Goal: Information Seeking & Learning: Learn about a topic

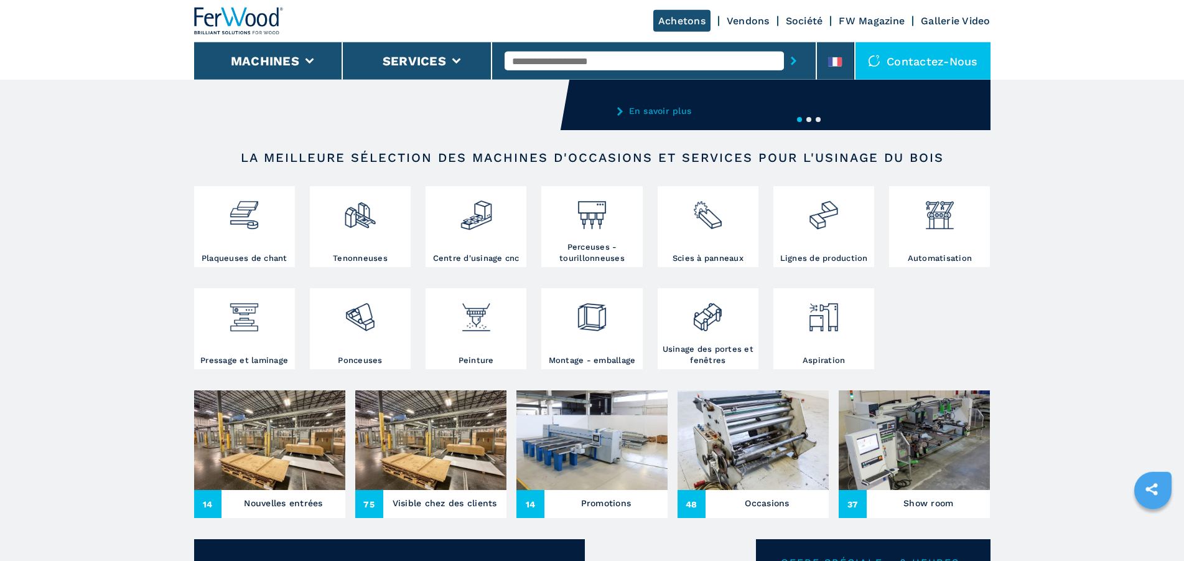
scroll to position [190, 0]
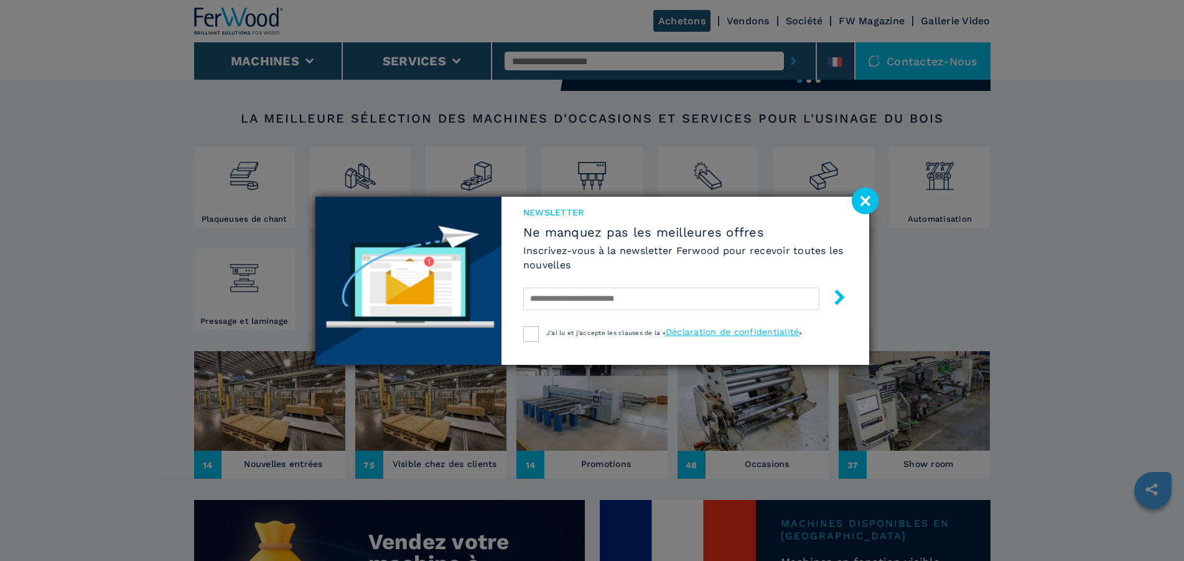
click at [866, 205] on image at bounding box center [865, 200] width 27 height 27
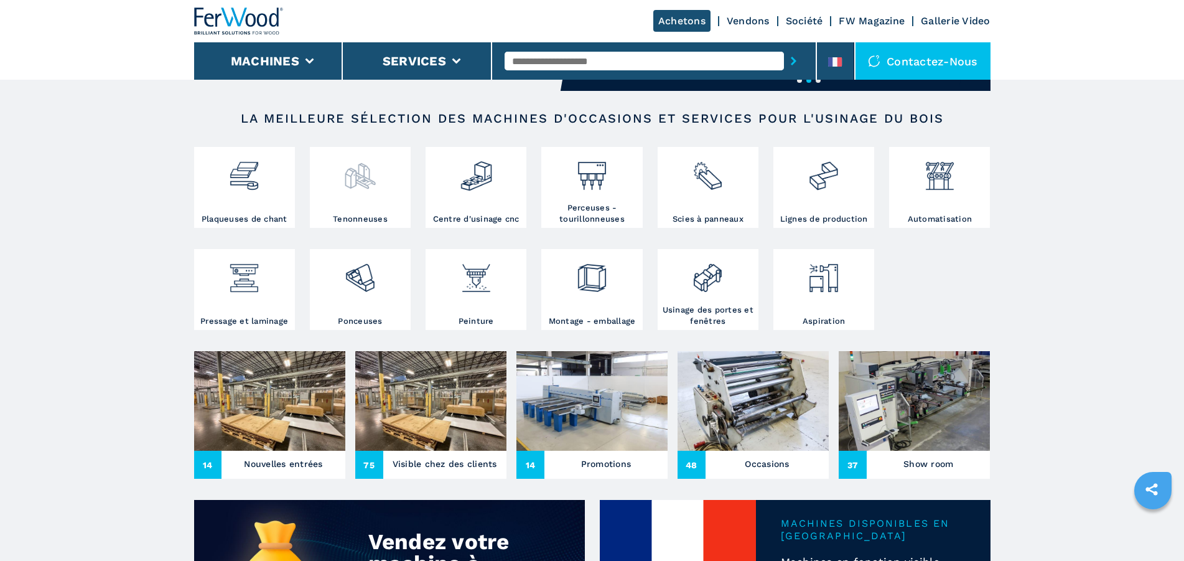
click at [350, 180] on img at bounding box center [360, 171] width 33 height 42
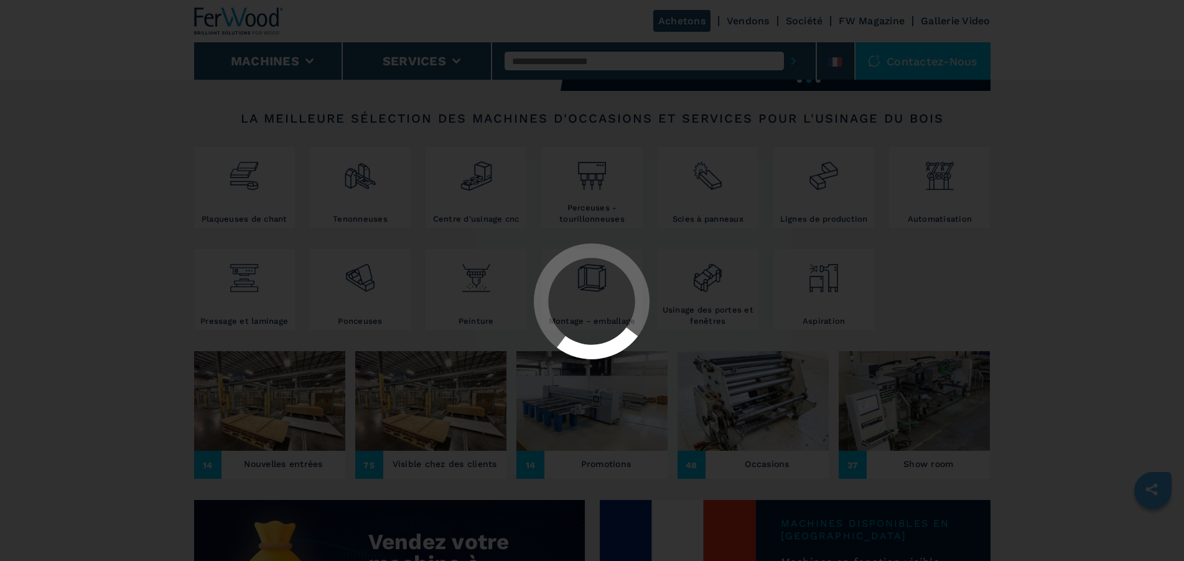
select select "**********"
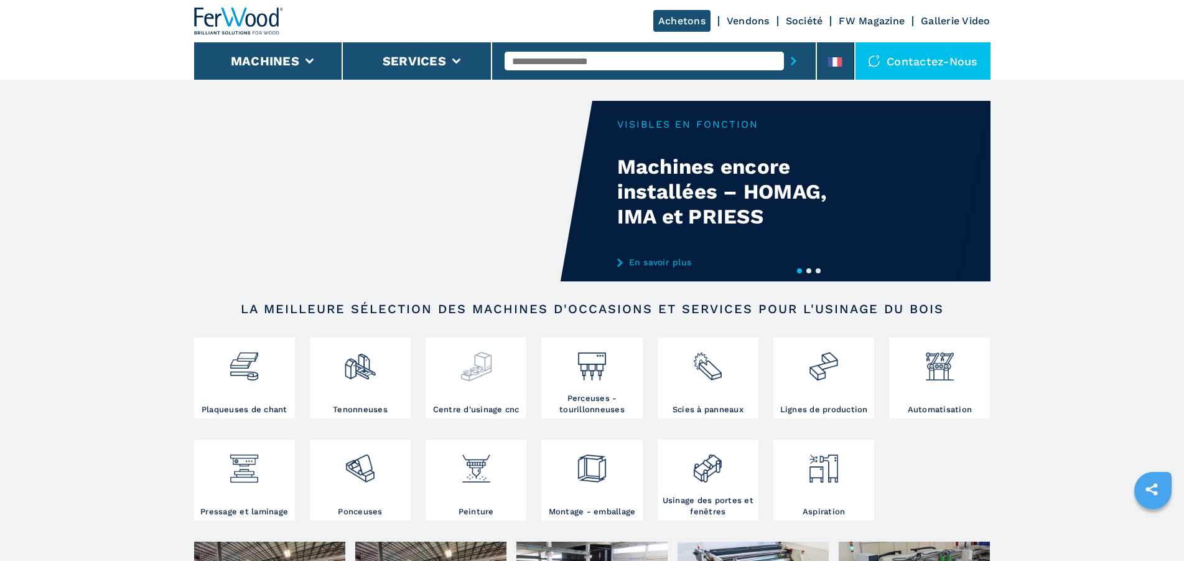
click at [477, 373] on img at bounding box center [476, 361] width 33 height 42
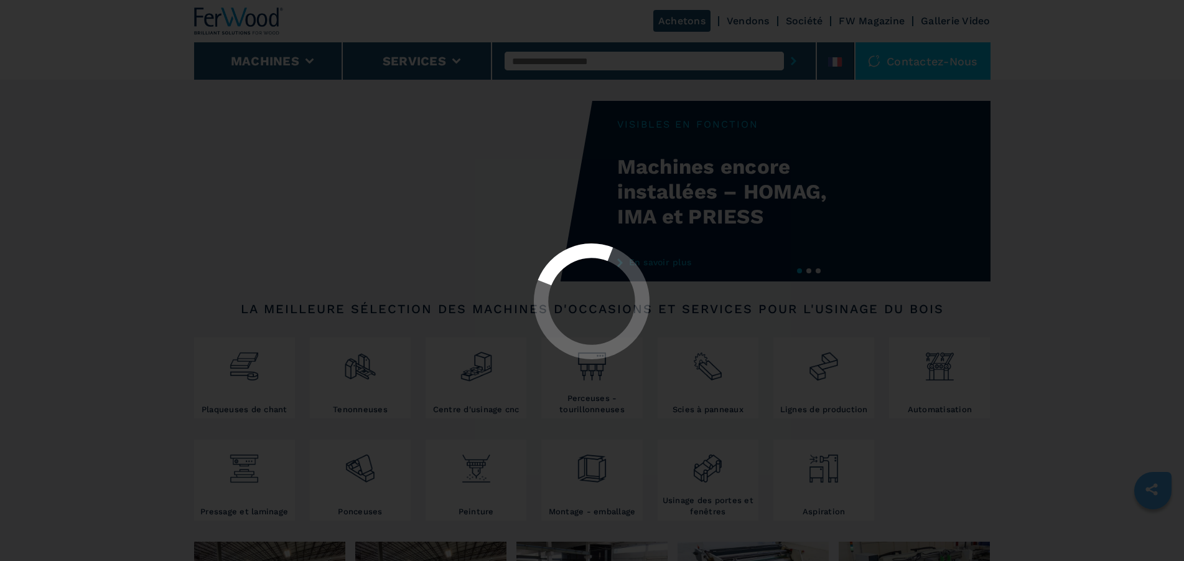
select select "**********"
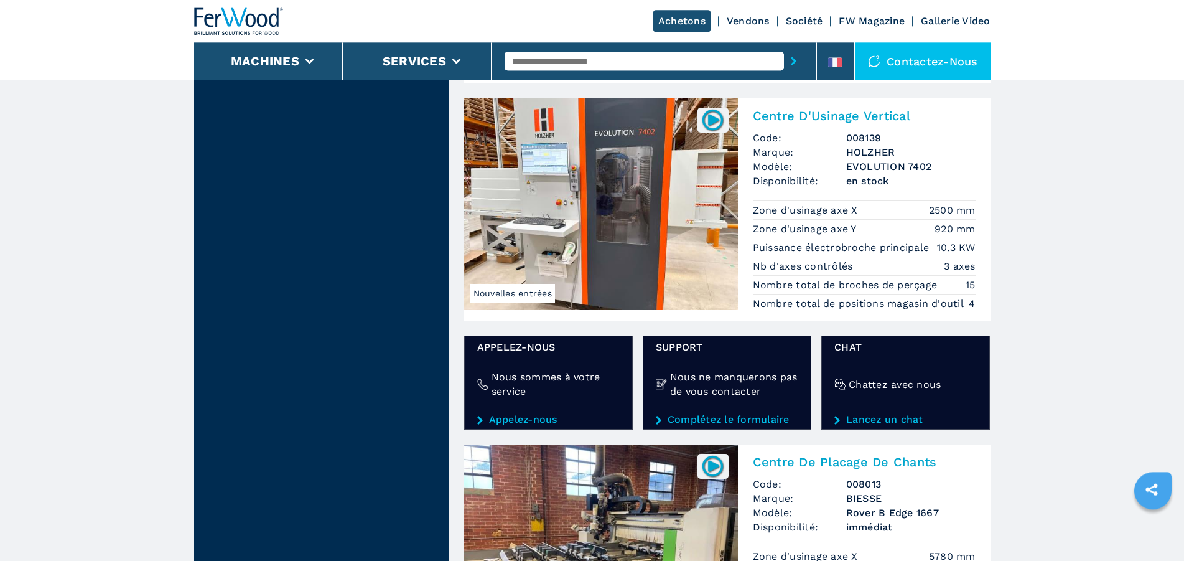
scroll to position [1904, 0]
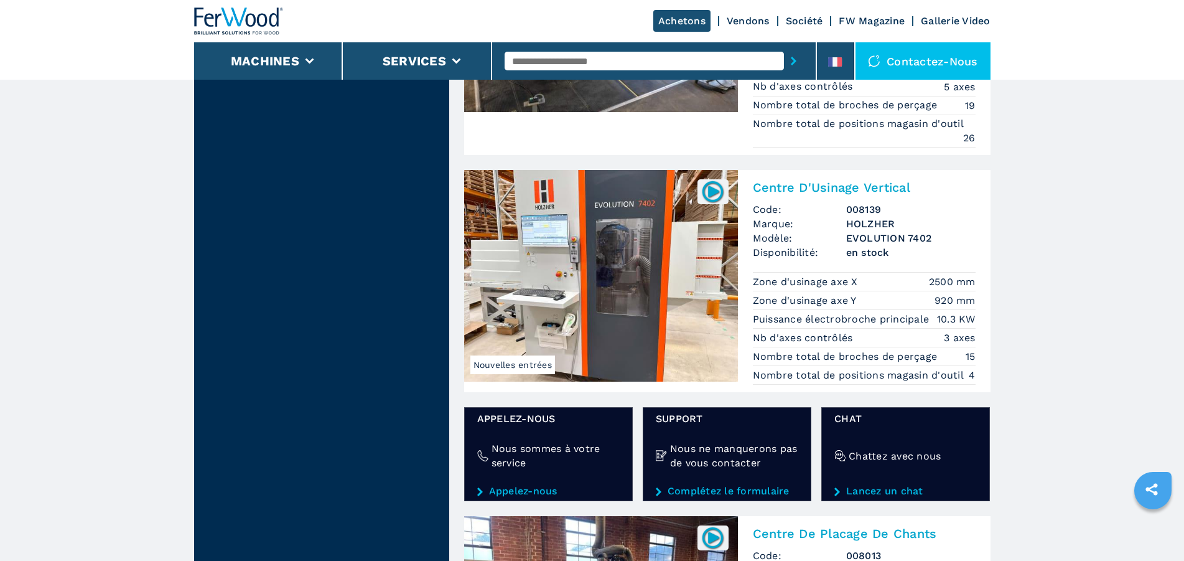
click at [817, 187] on h2 "Centre D'Usinage Vertical" at bounding box center [864, 187] width 223 height 15
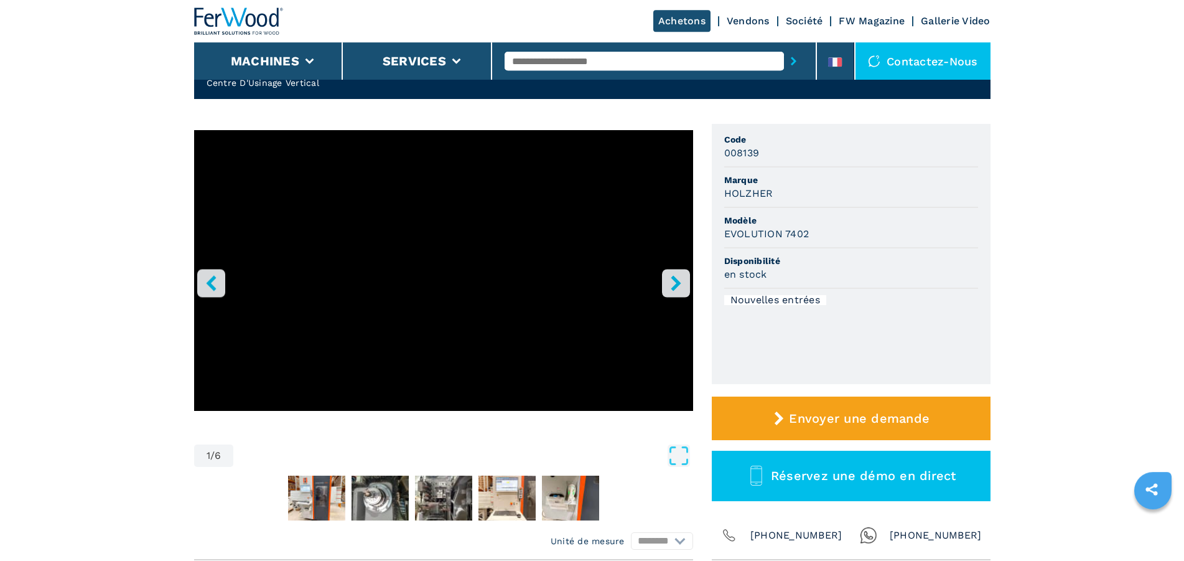
scroll to position [63, 0]
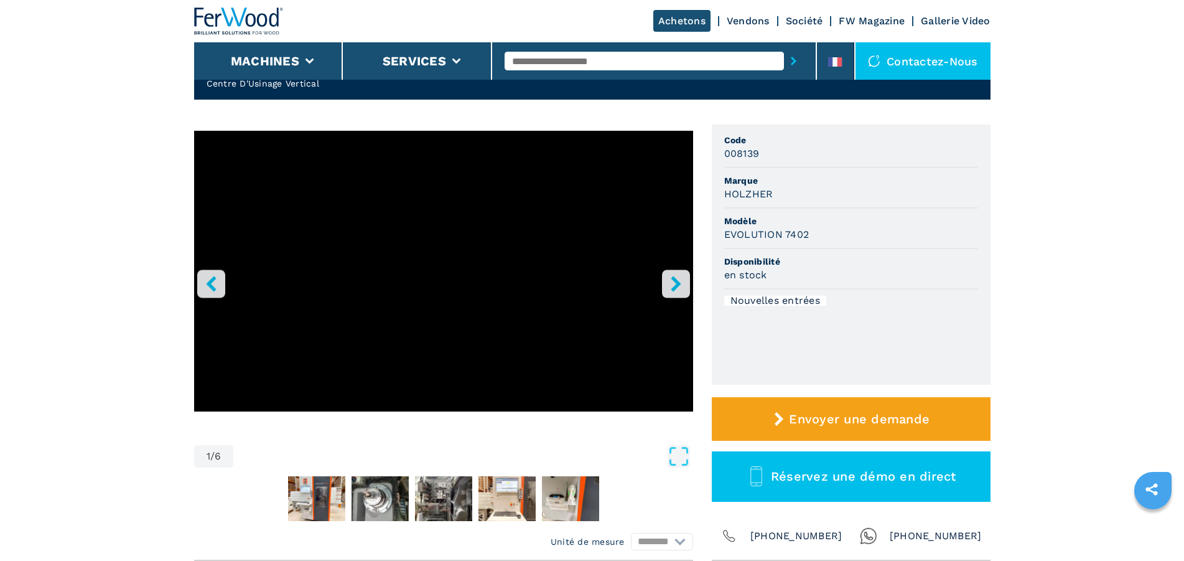
select select "**********"
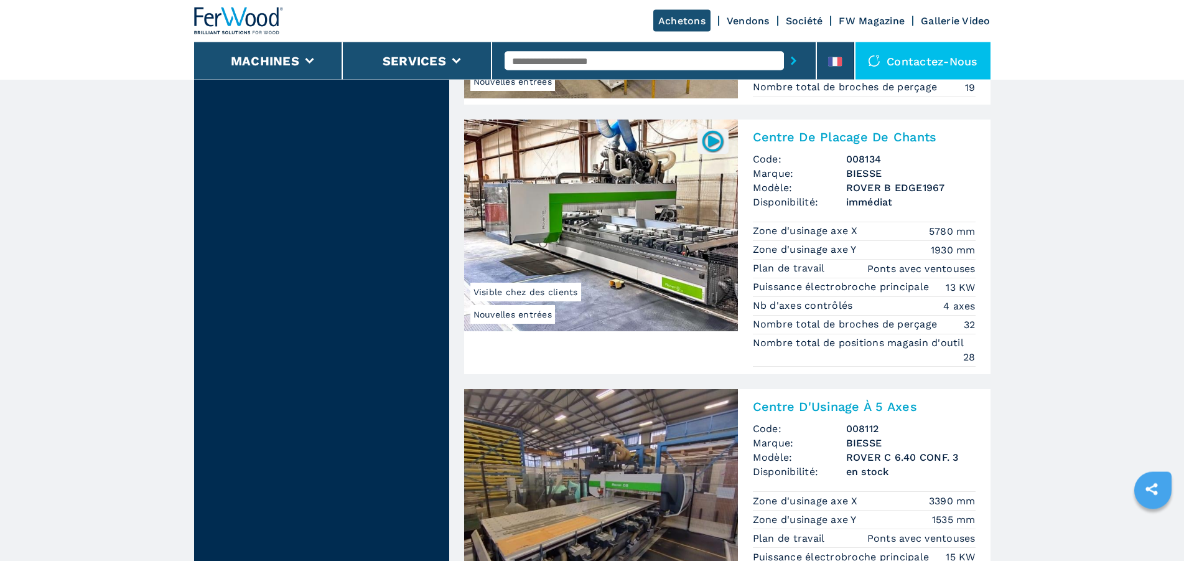
scroll to position [2821, 0]
click at [825, 134] on h2 "Centre De Placage De Chants" at bounding box center [864, 137] width 223 height 15
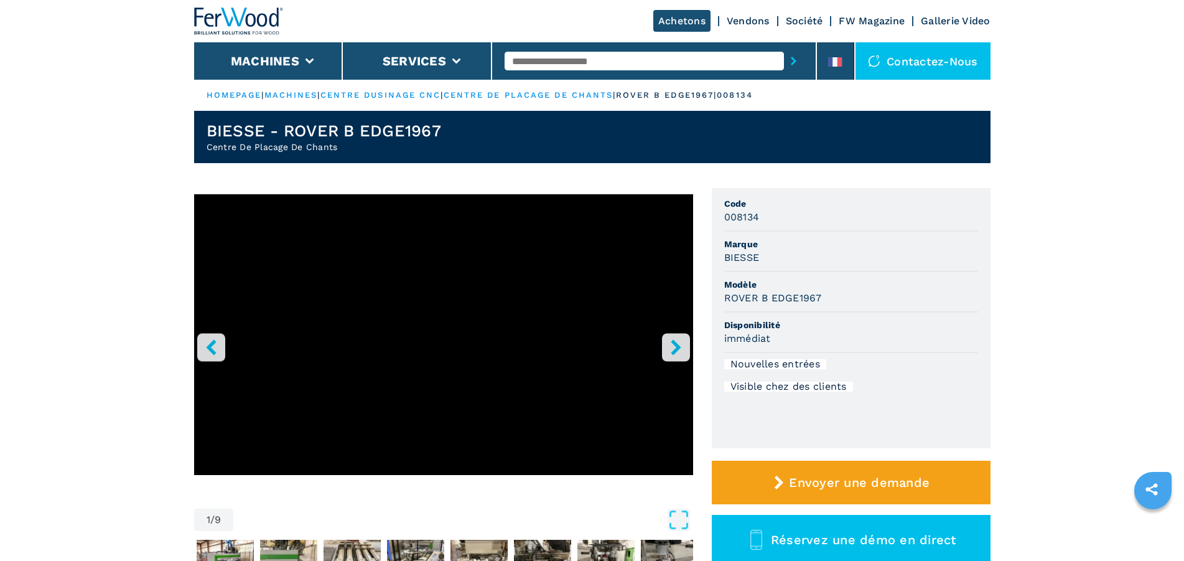
scroll to position [317, 0]
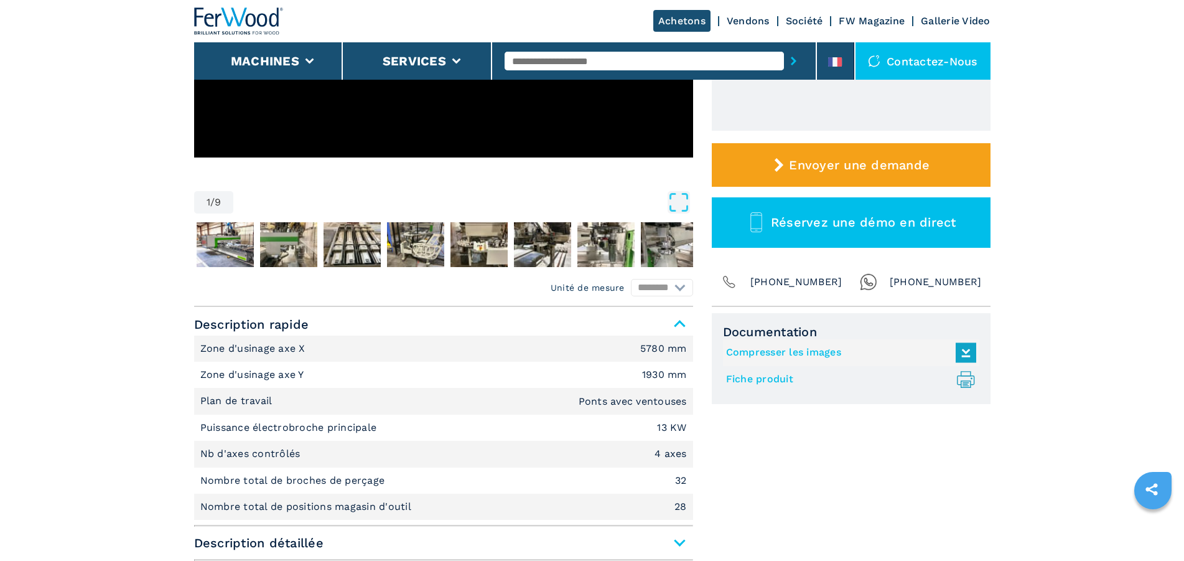
select select "**********"
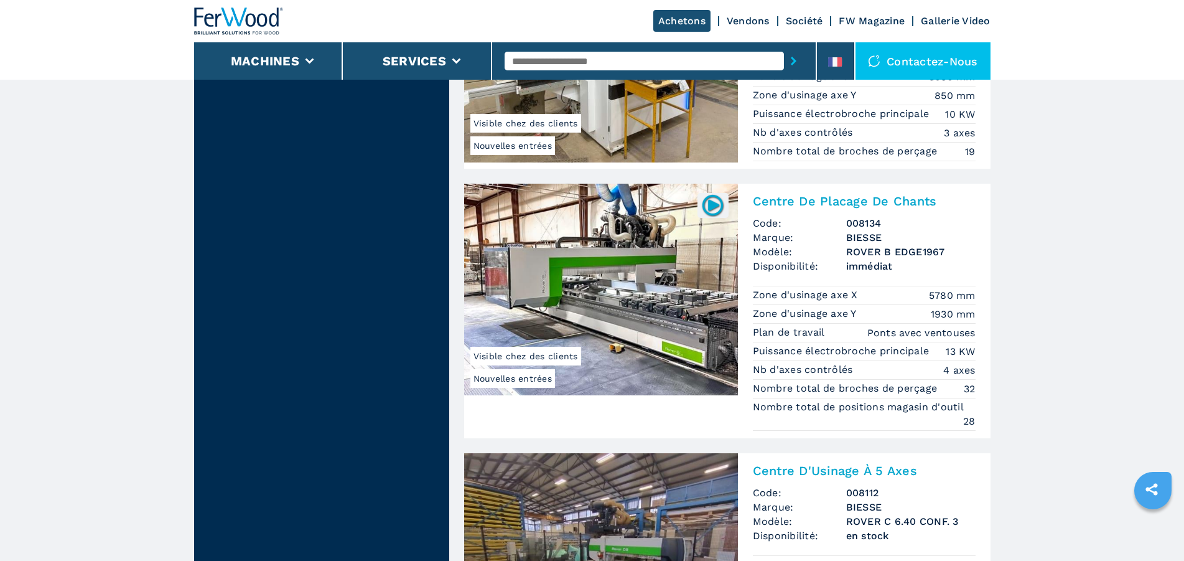
scroll to position [3139, 0]
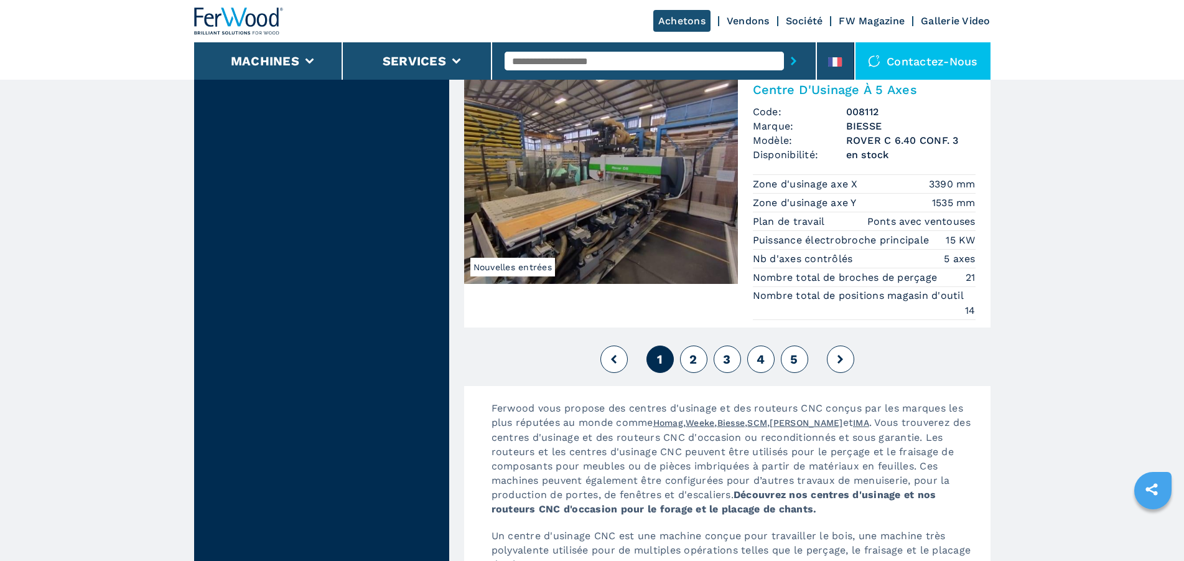
click at [695, 362] on span "2" at bounding box center [693, 359] width 7 height 15
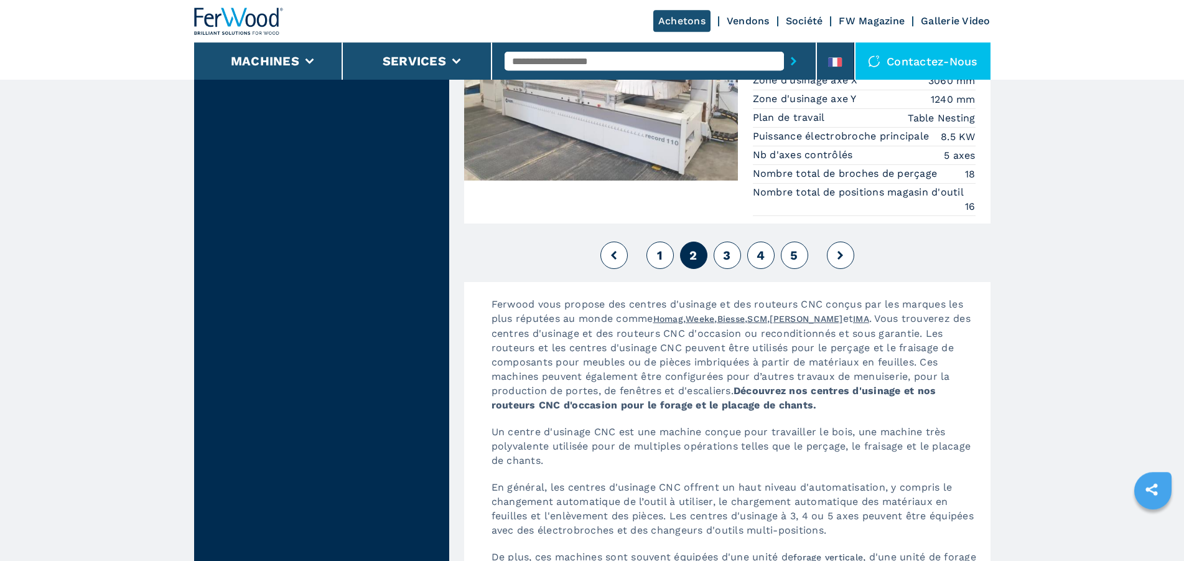
scroll to position [3364, 0]
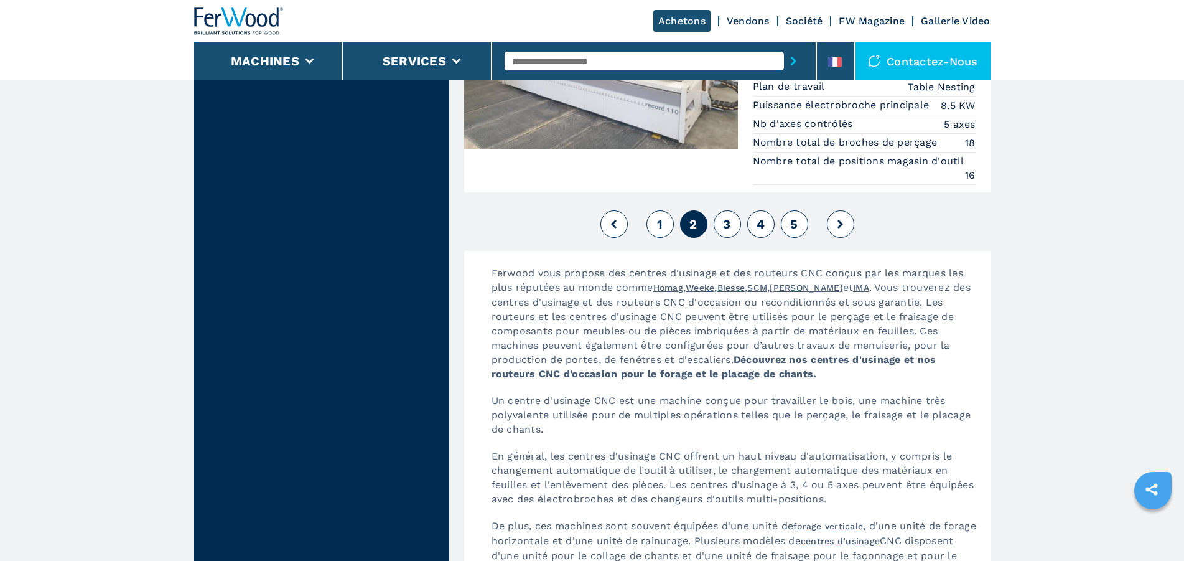
drag, startPoint x: 733, startPoint y: 229, endPoint x: 726, endPoint y: 229, distance: 6.8
click at [732, 229] on button "3" at bounding box center [727, 223] width 27 height 27
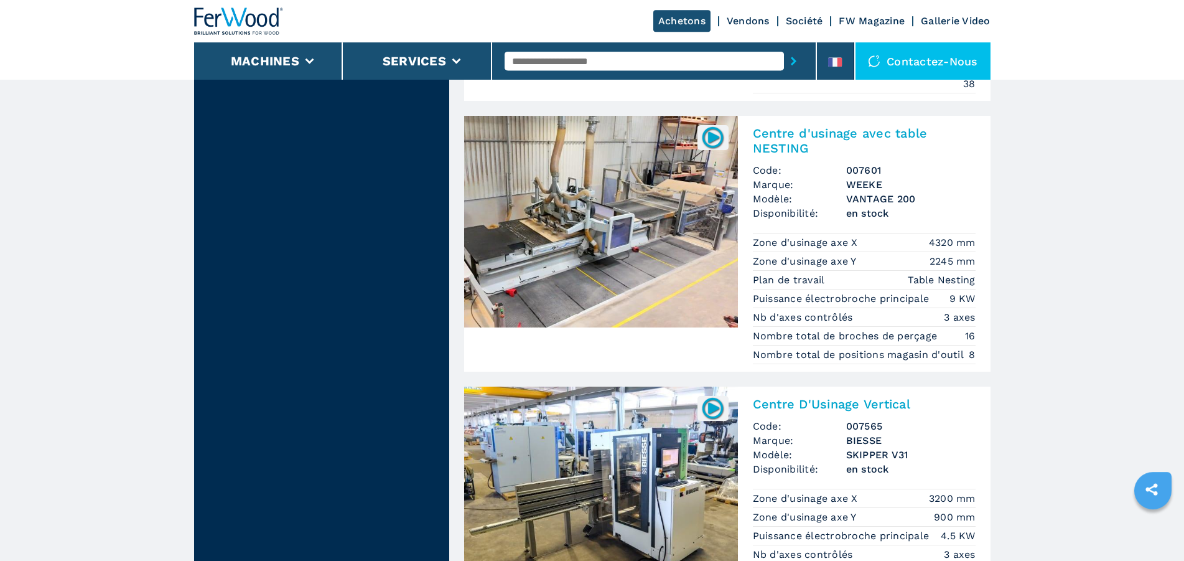
scroll to position [2920, 0]
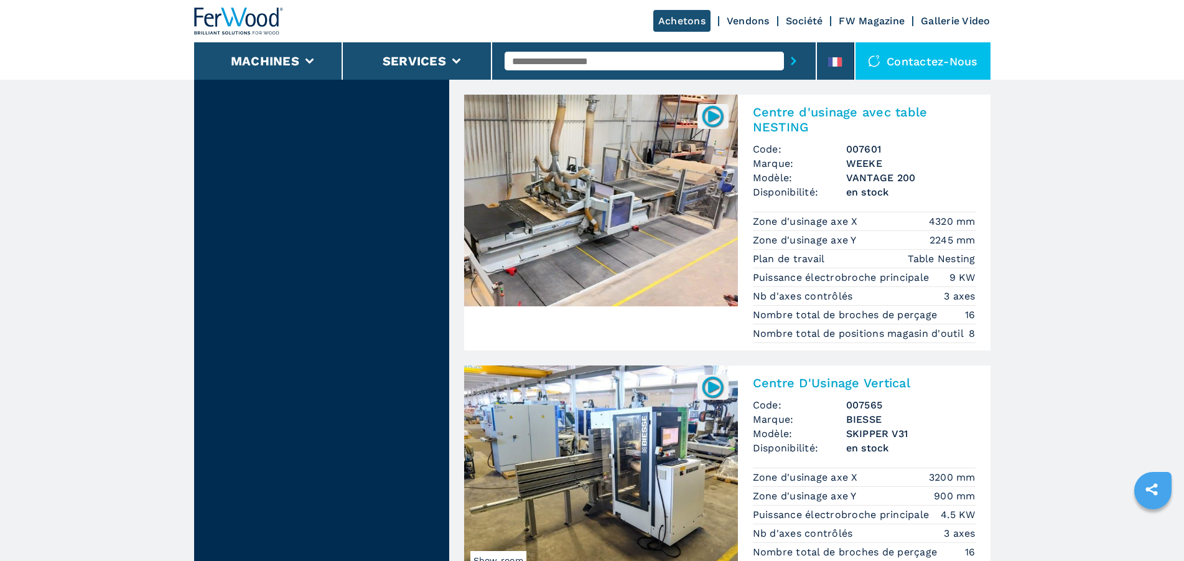
click at [788, 117] on h2 "Centre d'usinage avec table NESTING" at bounding box center [864, 120] width 223 height 30
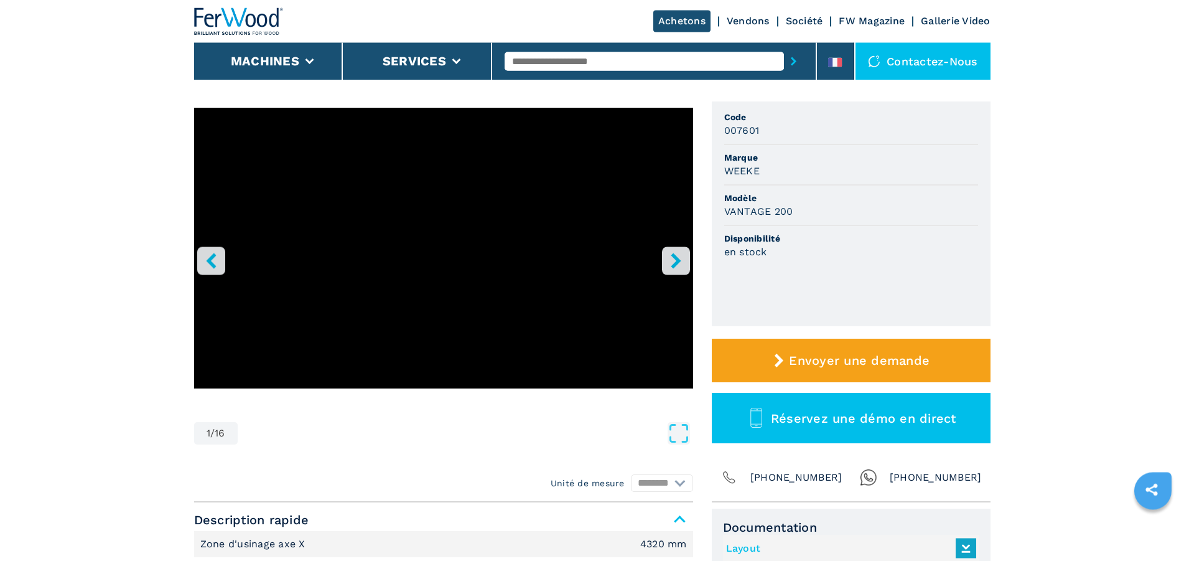
scroll to position [63, 0]
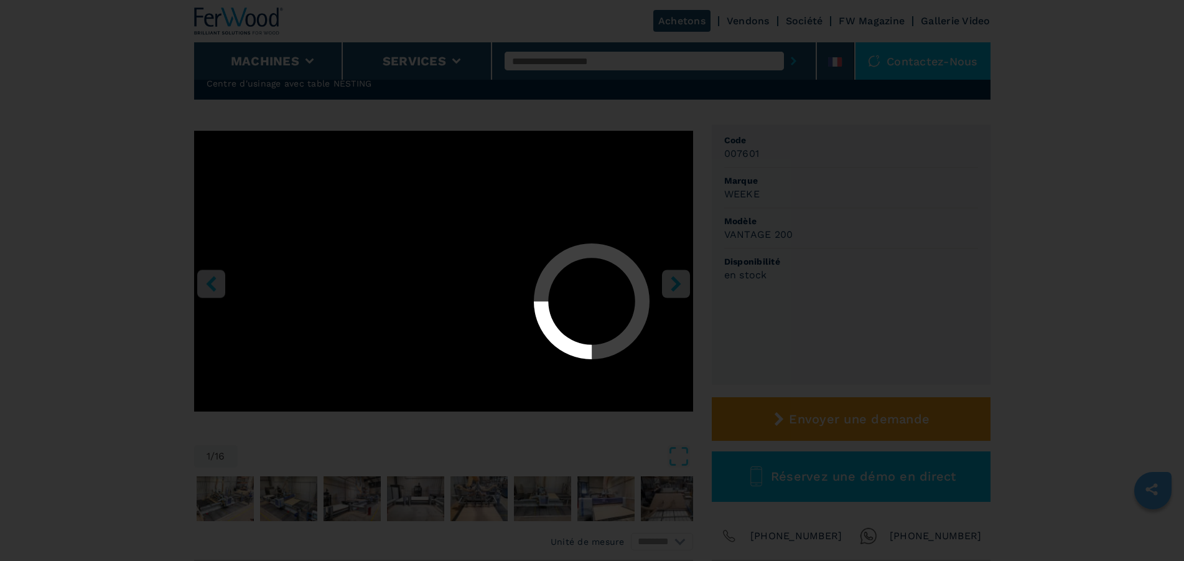
select select "**********"
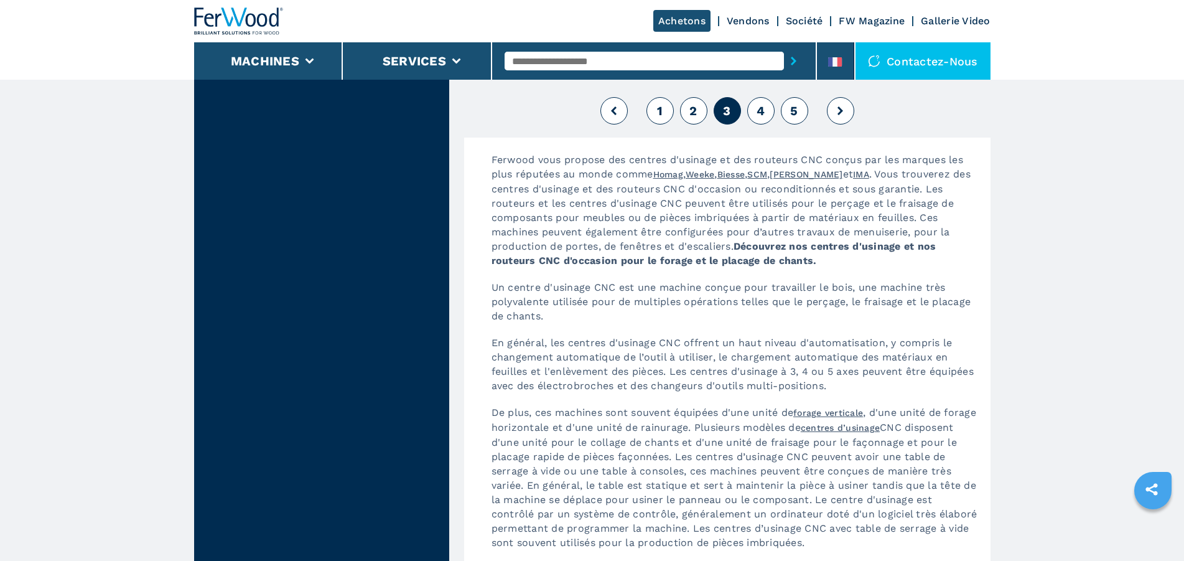
scroll to position [3164, 0]
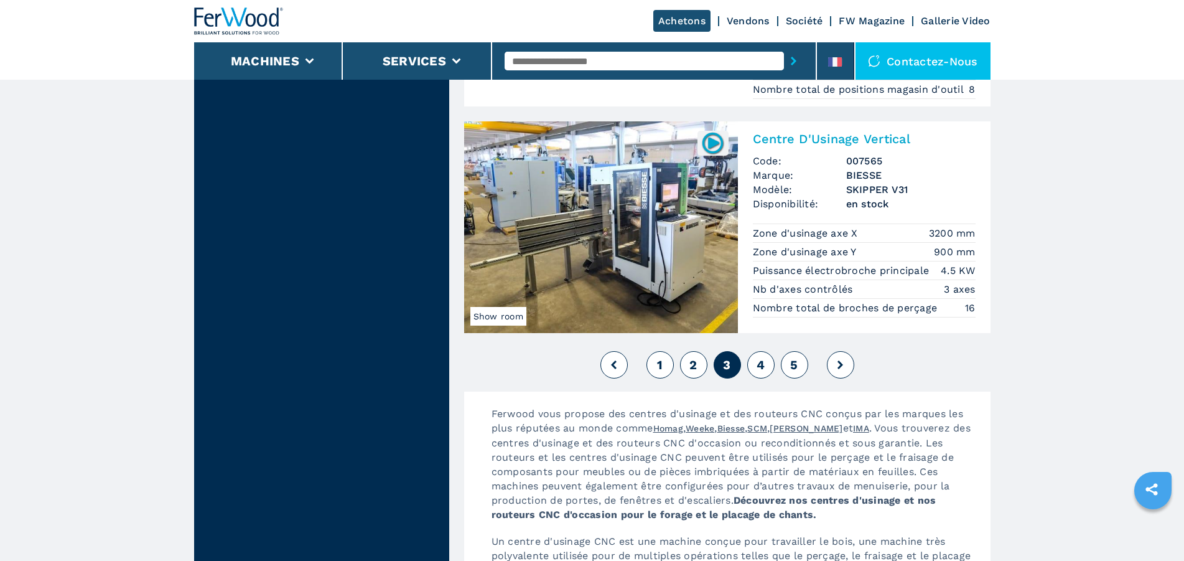
click at [755, 368] on button "4" at bounding box center [760, 364] width 27 height 27
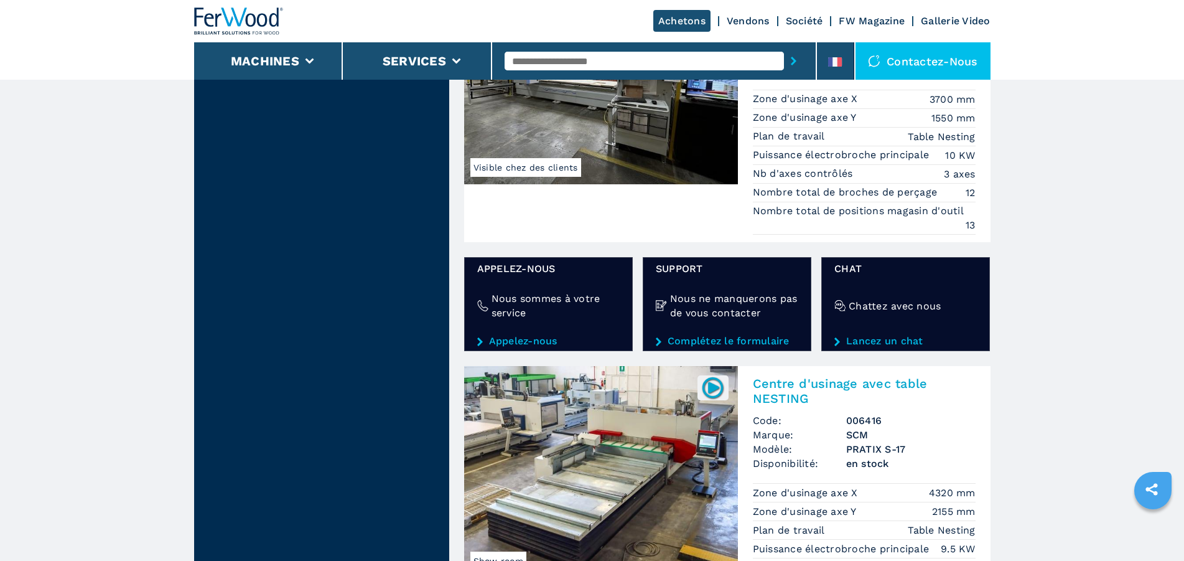
scroll to position [1676, 0]
